Goal: Information Seeking & Learning: Understand process/instructions

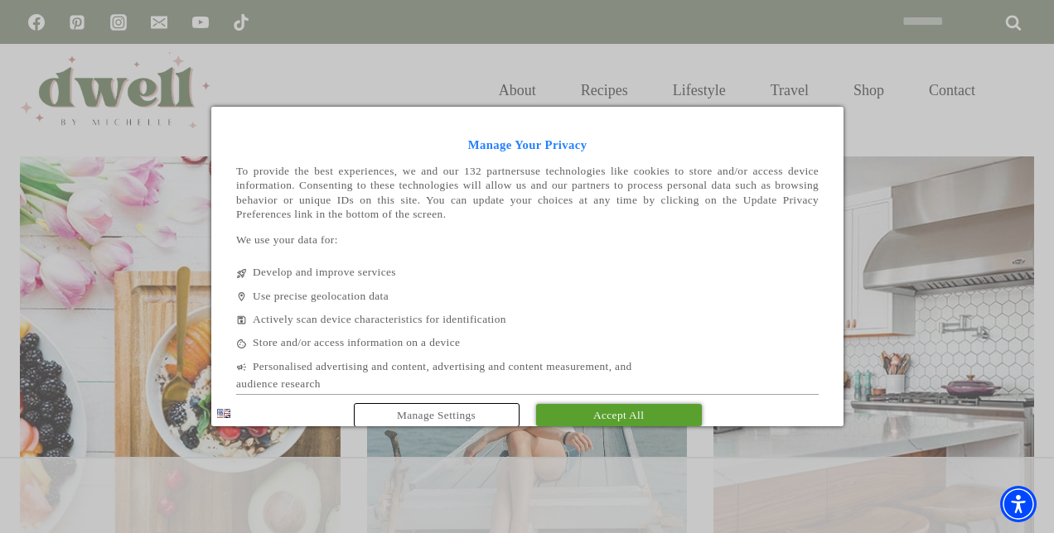
click at [602, 417] on span "Accept All" at bounding box center [618, 415] width 51 height 12
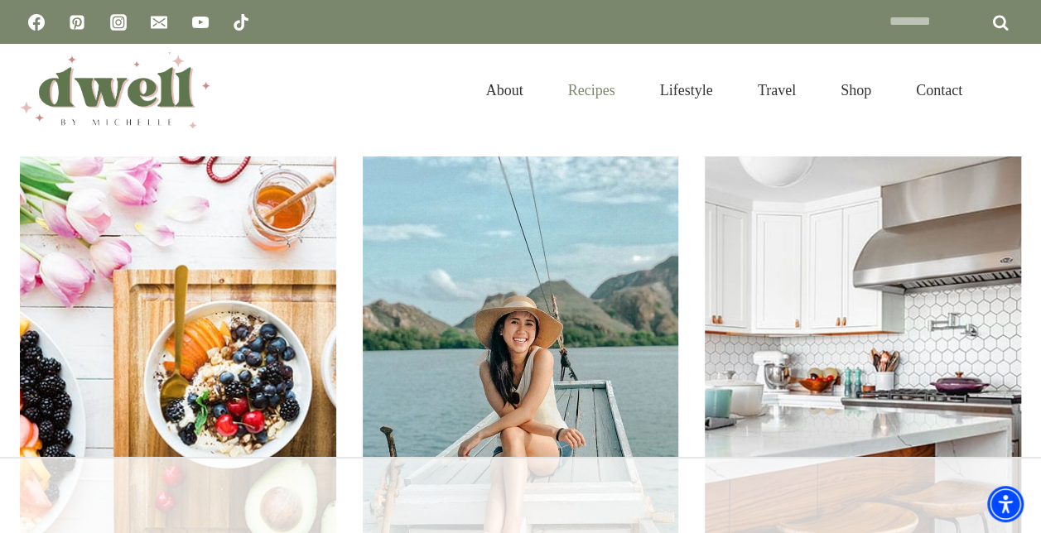
click at [577, 94] on link "Recipes" at bounding box center [592, 91] width 92 height 54
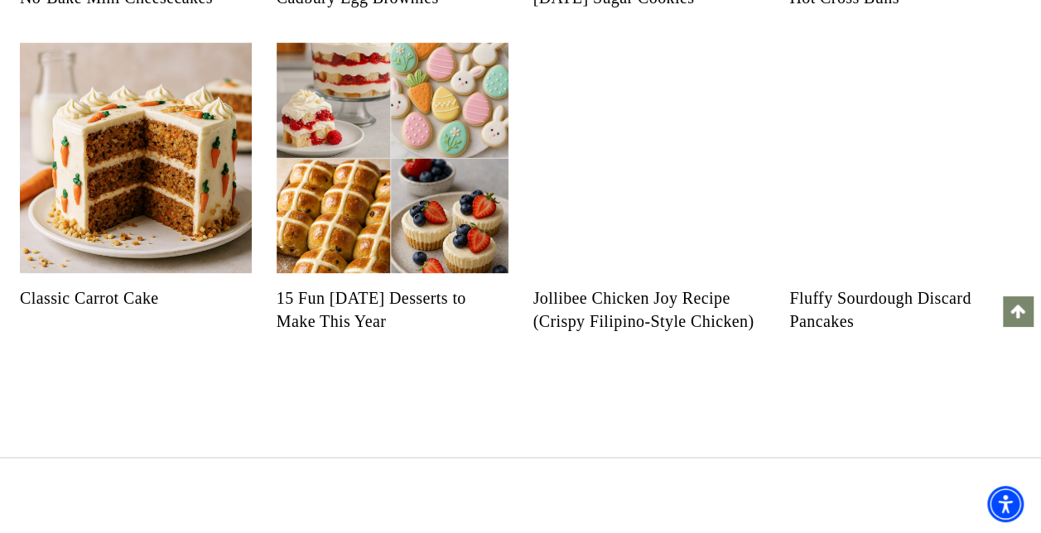
scroll to position [1375, 0]
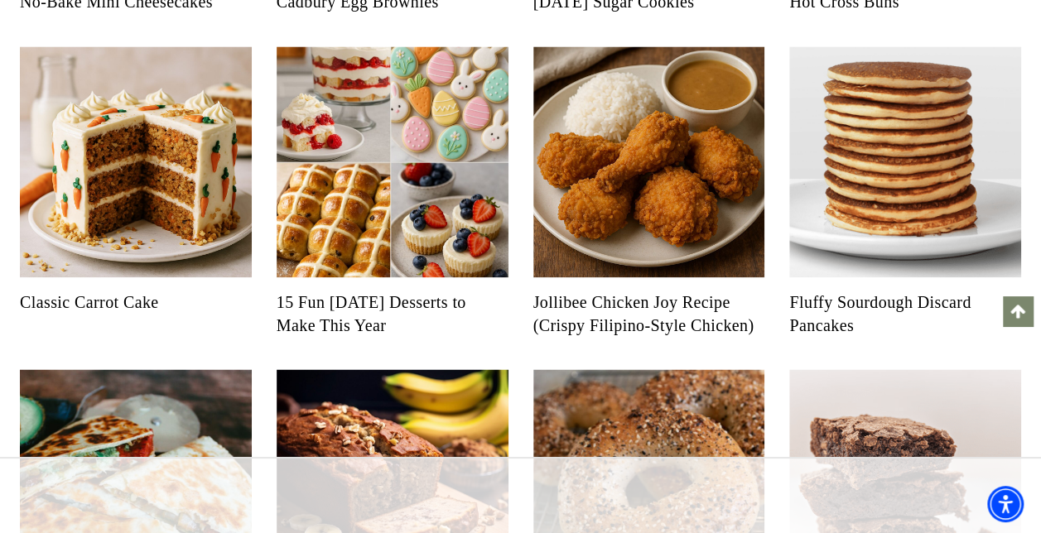
click at [360, 312] on link "15 Fun [DATE] Desserts to Make This Year" at bounding box center [393, 313] width 232 height 46
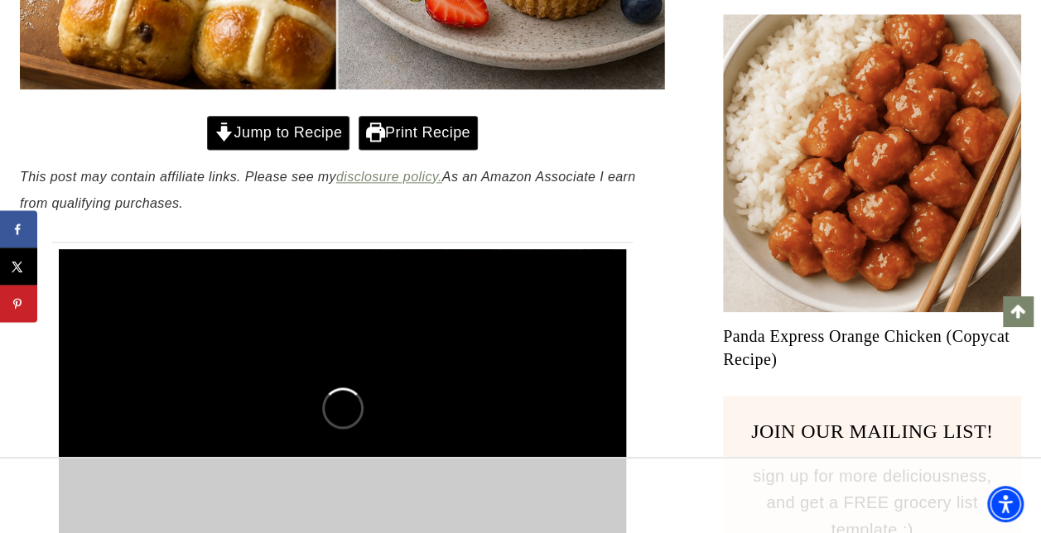
click at [282, 125] on link "Jump to Recipe" at bounding box center [278, 133] width 142 height 34
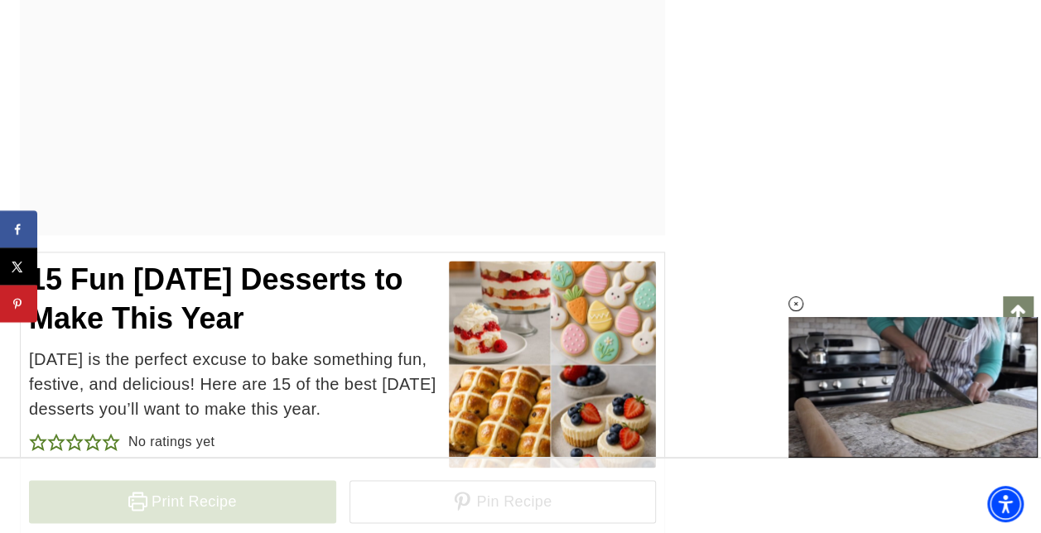
scroll to position [22868, 0]
